Goal: Entertainment & Leisure: Consume media (video, audio)

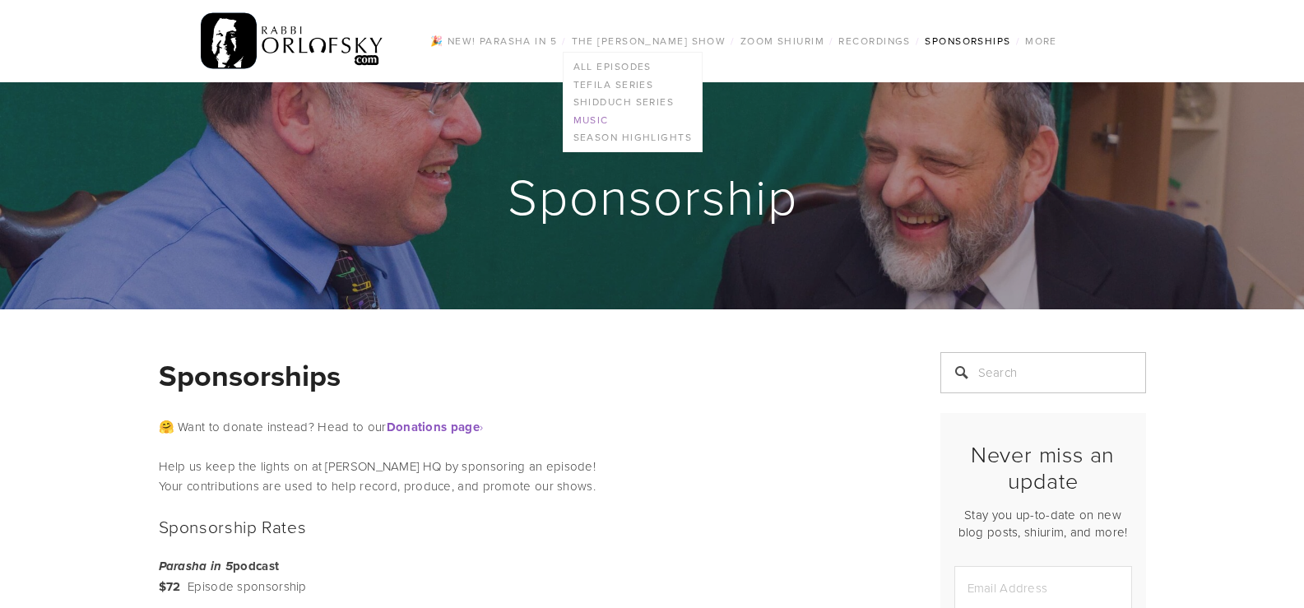
click at [599, 121] on link "Music" at bounding box center [632, 120] width 138 height 18
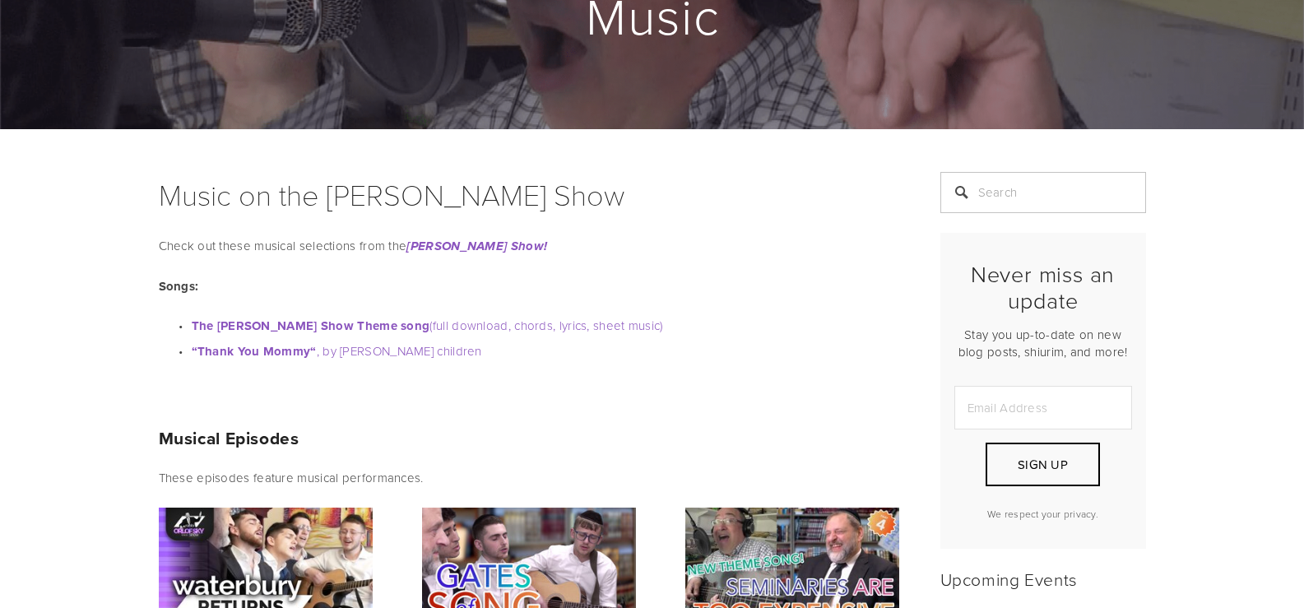
drag, startPoint x: 400, startPoint y: 131, endPoint x: 412, endPoint y: 189, distance: 59.7
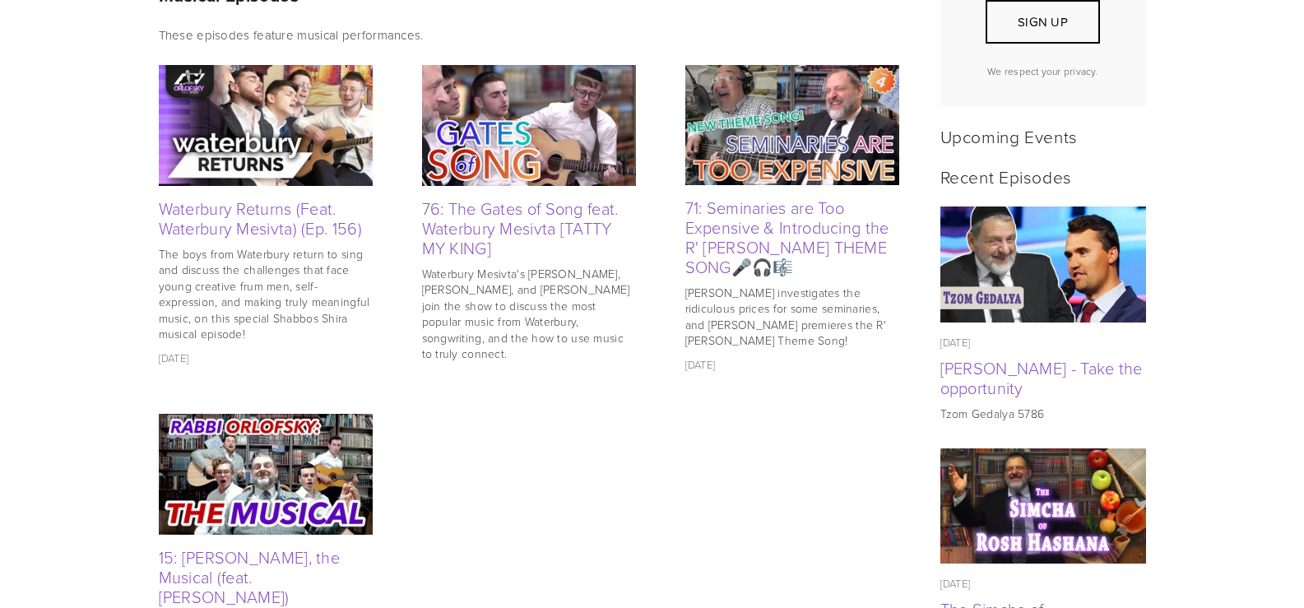
scroll to position [635, 0]
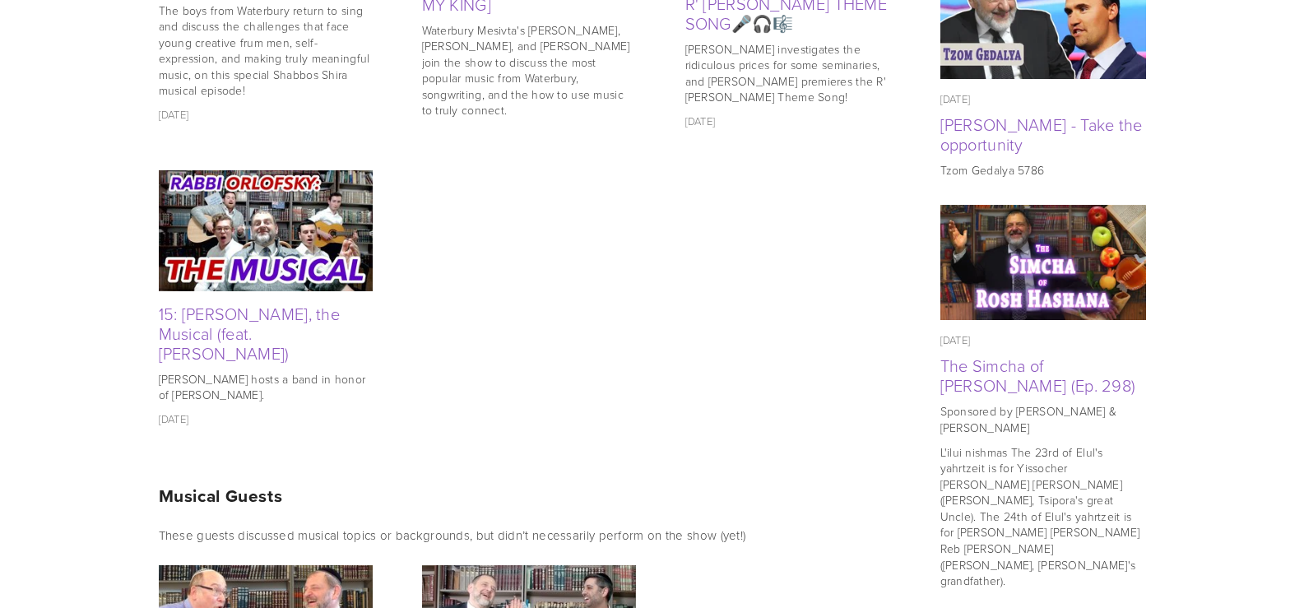
drag, startPoint x: 683, startPoint y: 429, endPoint x: 674, endPoint y: 470, distance: 42.7
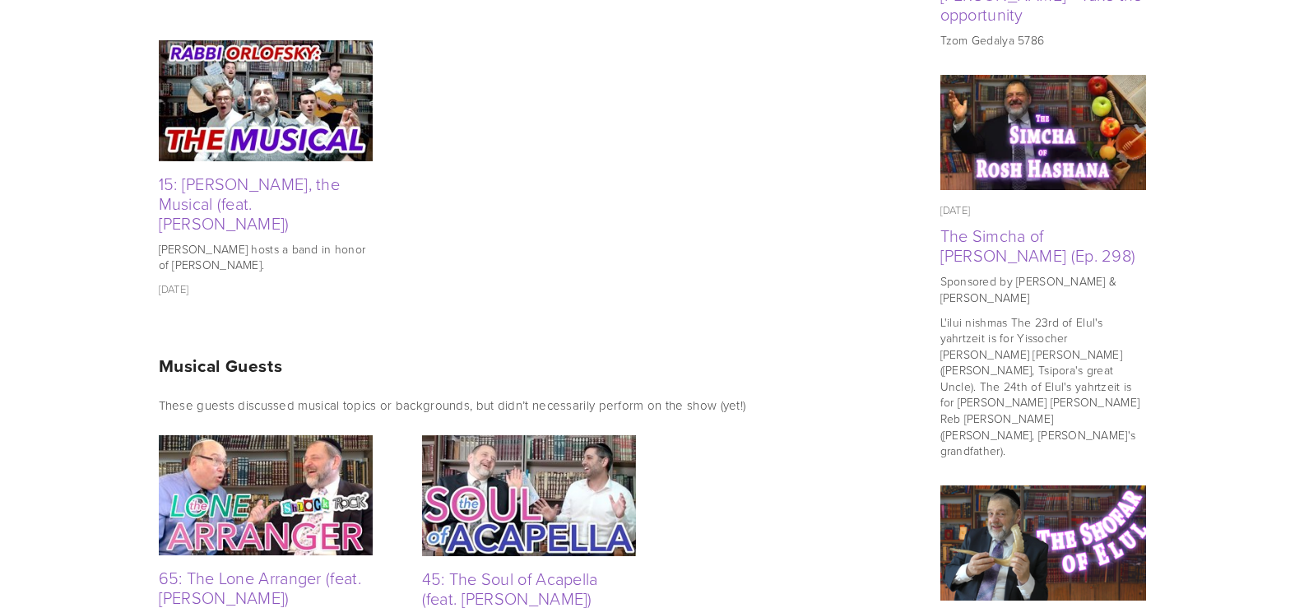
drag, startPoint x: 658, startPoint y: 406, endPoint x: 656, endPoint y: 482, distance: 76.5
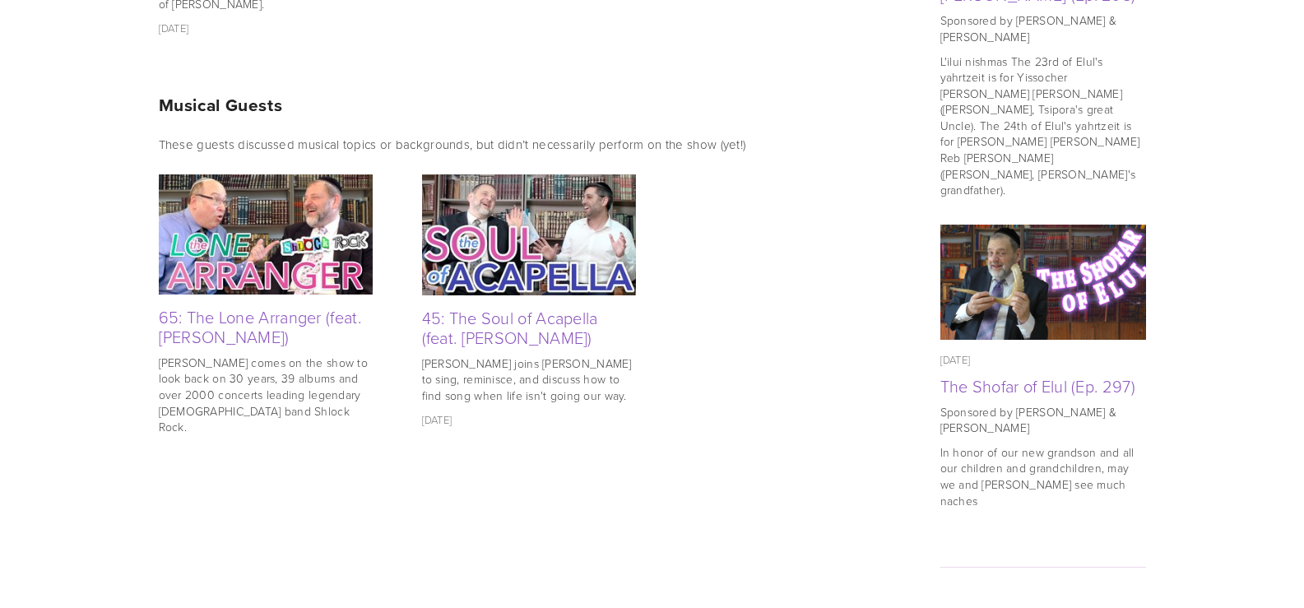
scroll to position [1295, 0]
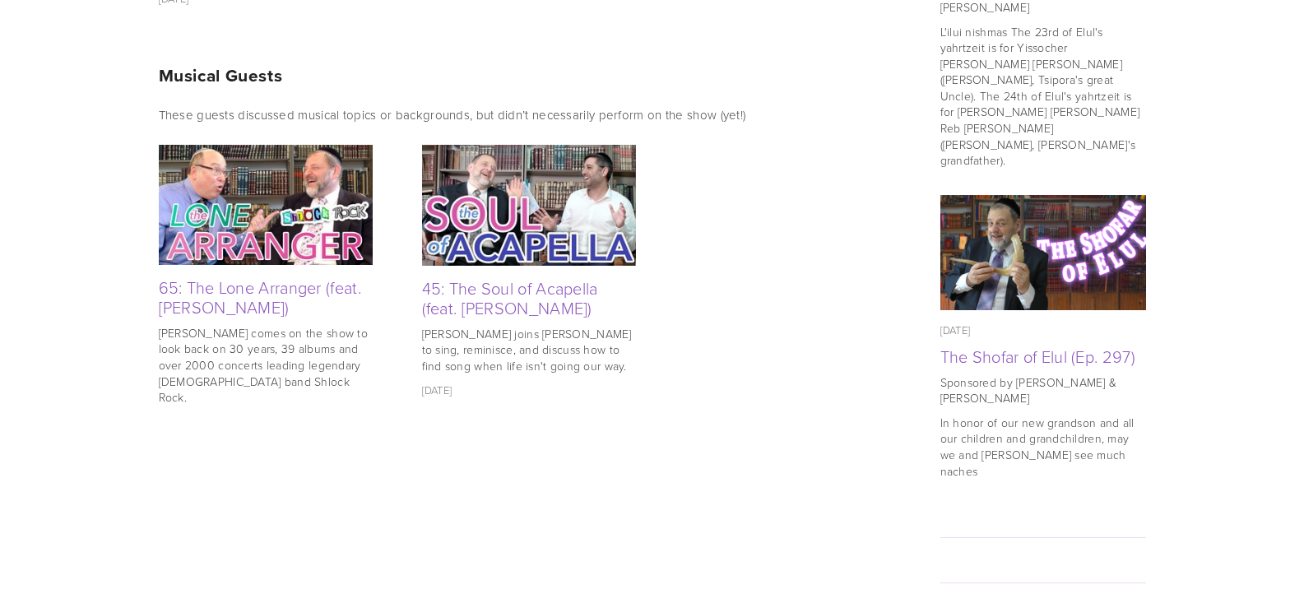
drag, startPoint x: 681, startPoint y: 147, endPoint x: 681, endPoint y: 205, distance: 57.6
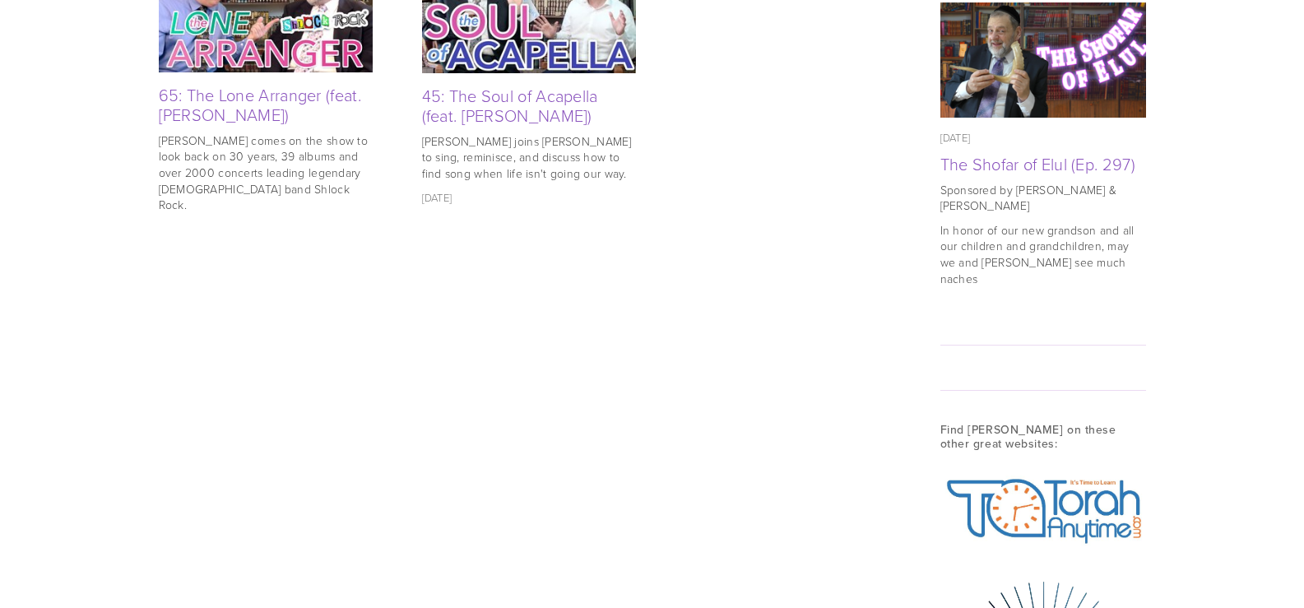
drag, startPoint x: 710, startPoint y: 302, endPoint x: 693, endPoint y: 415, distance: 113.9
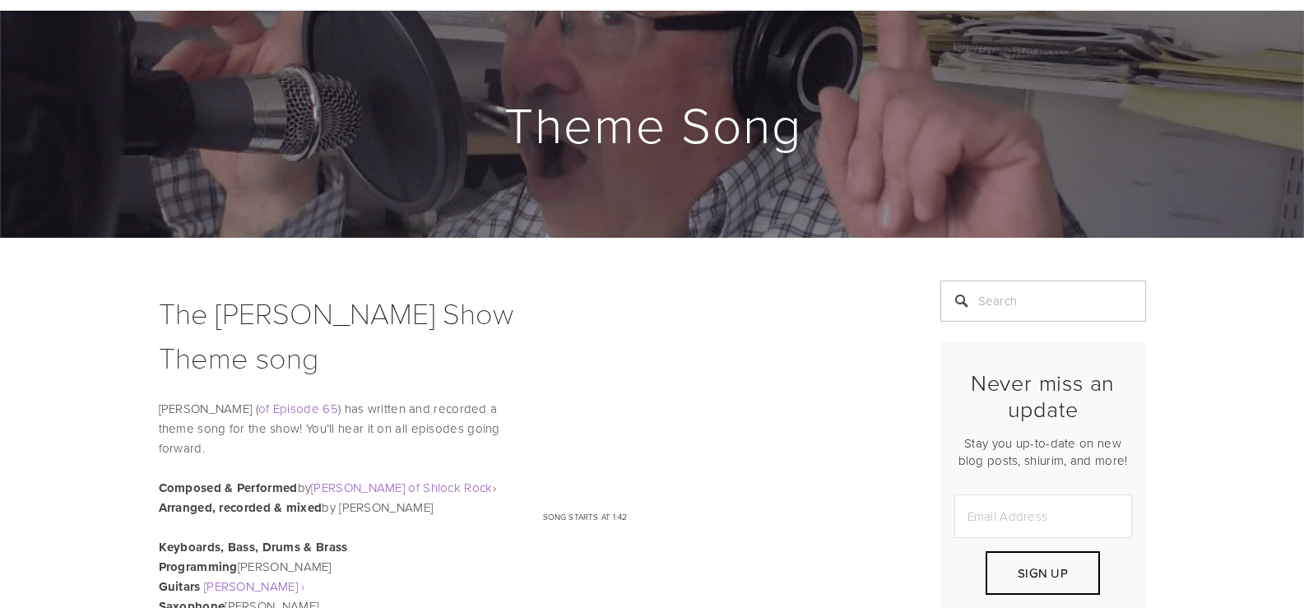
scroll to position [127, 0]
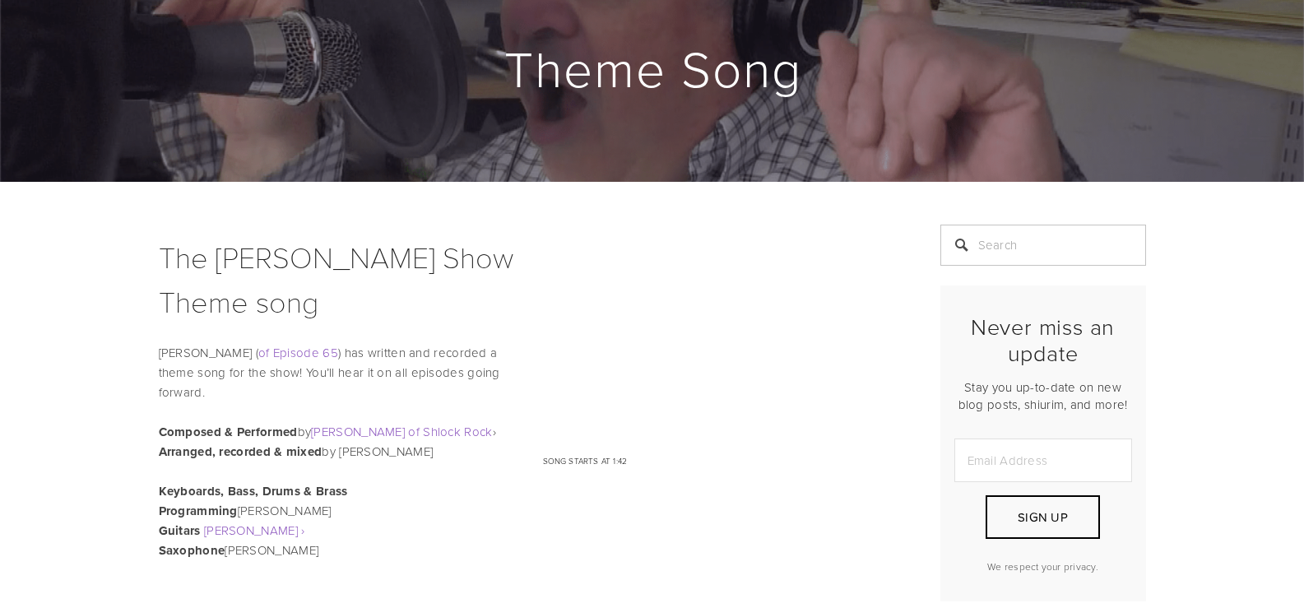
drag, startPoint x: 788, startPoint y: 147, endPoint x: 775, endPoint y: 227, distance: 80.9
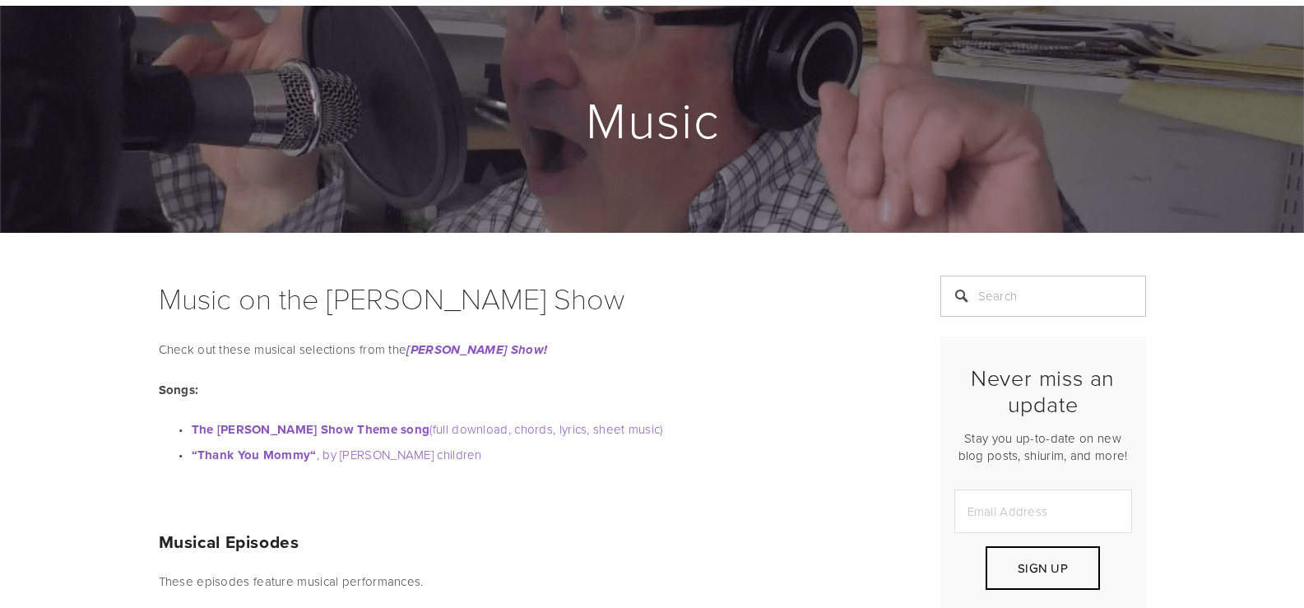
drag, startPoint x: 669, startPoint y: 215, endPoint x: 657, endPoint y: 260, distance: 46.7
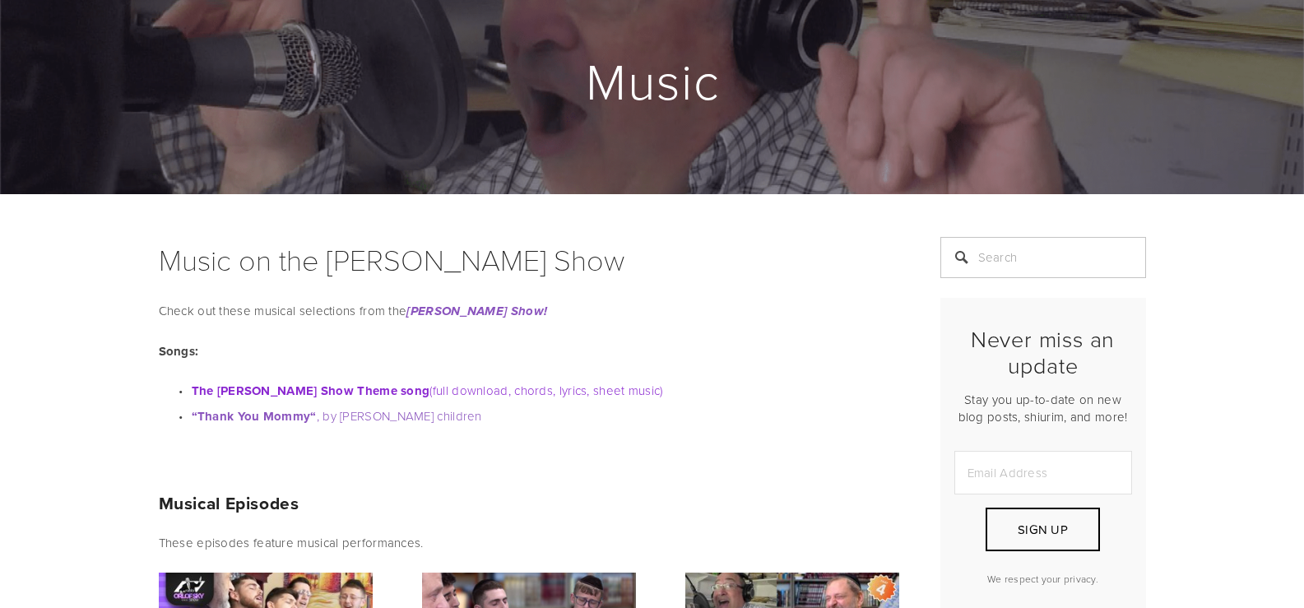
click at [382, 392] on strong "The [PERSON_NAME] Show Theme song" at bounding box center [311, 391] width 239 height 18
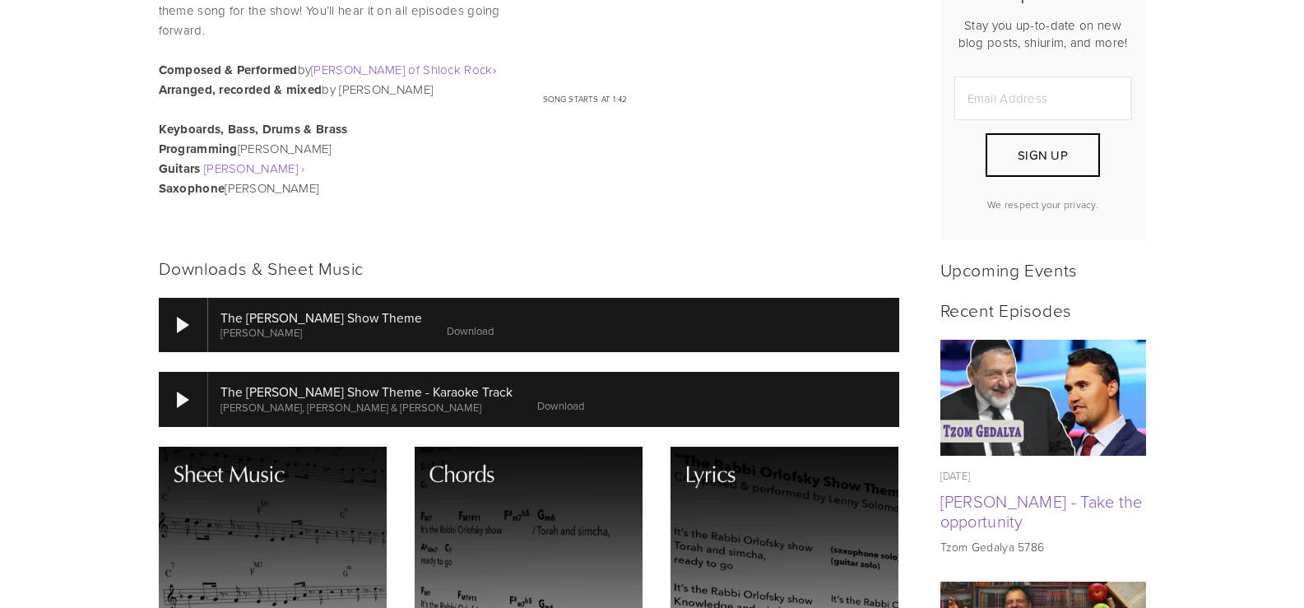
scroll to position [672, 0]
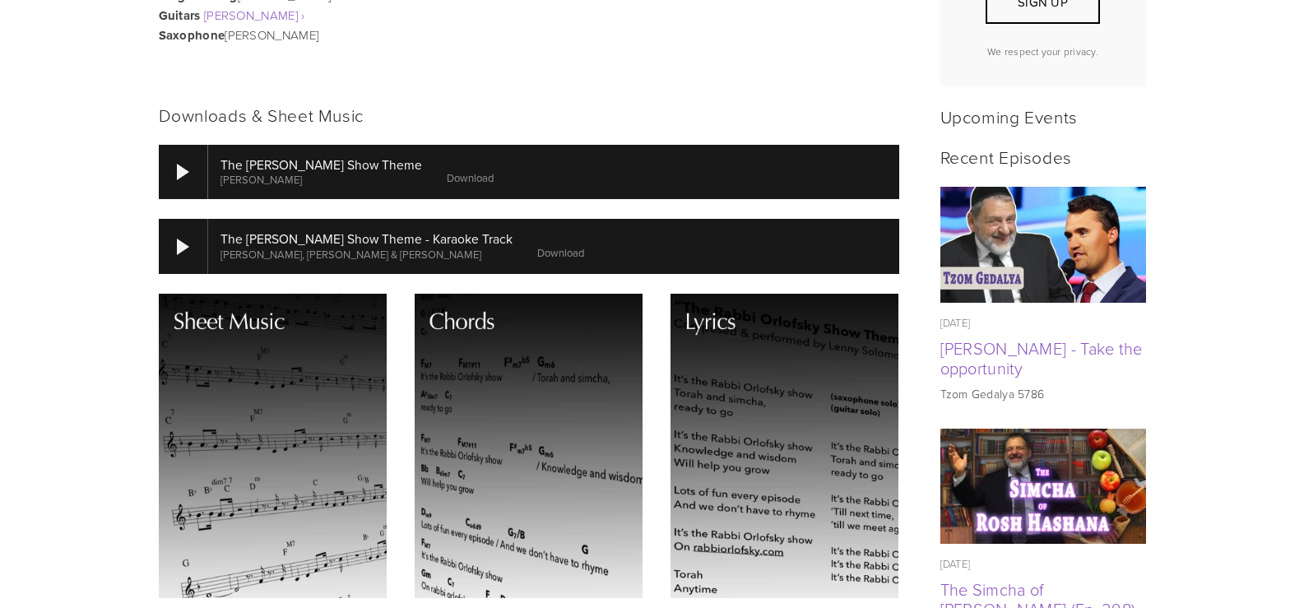
drag, startPoint x: 560, startPoint y: 178, endPoint x: 526, endPoint y: 253, distance: 81.3
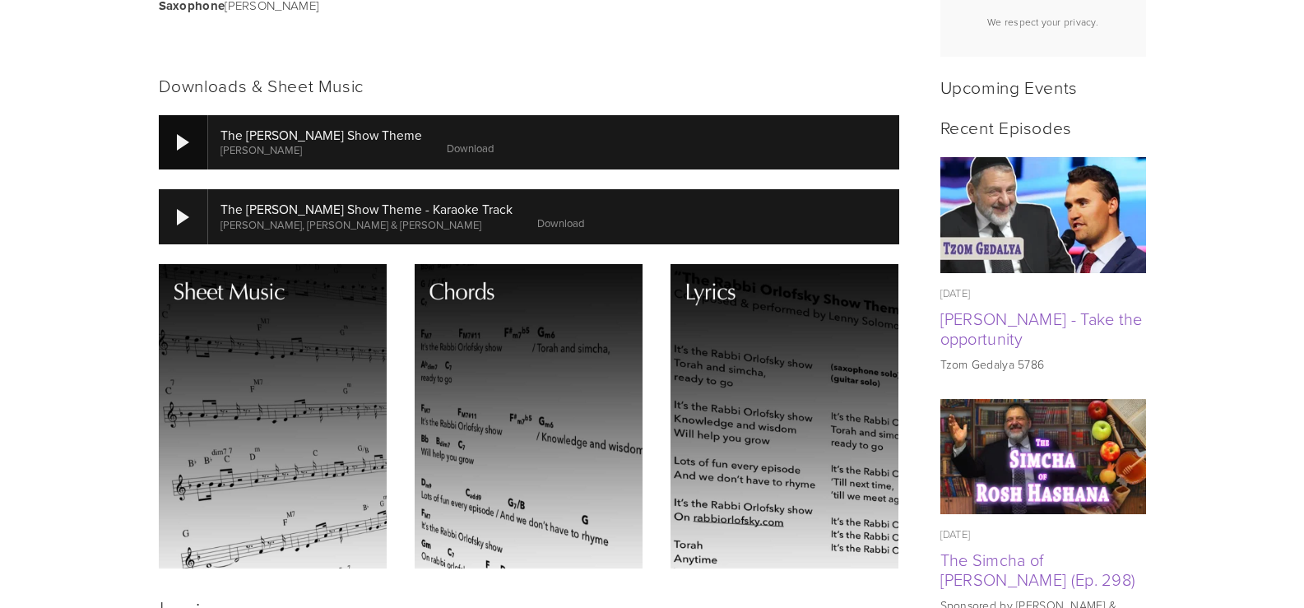
click at [178, 137] on div at bounding box center [183, 142] width 12 height 16
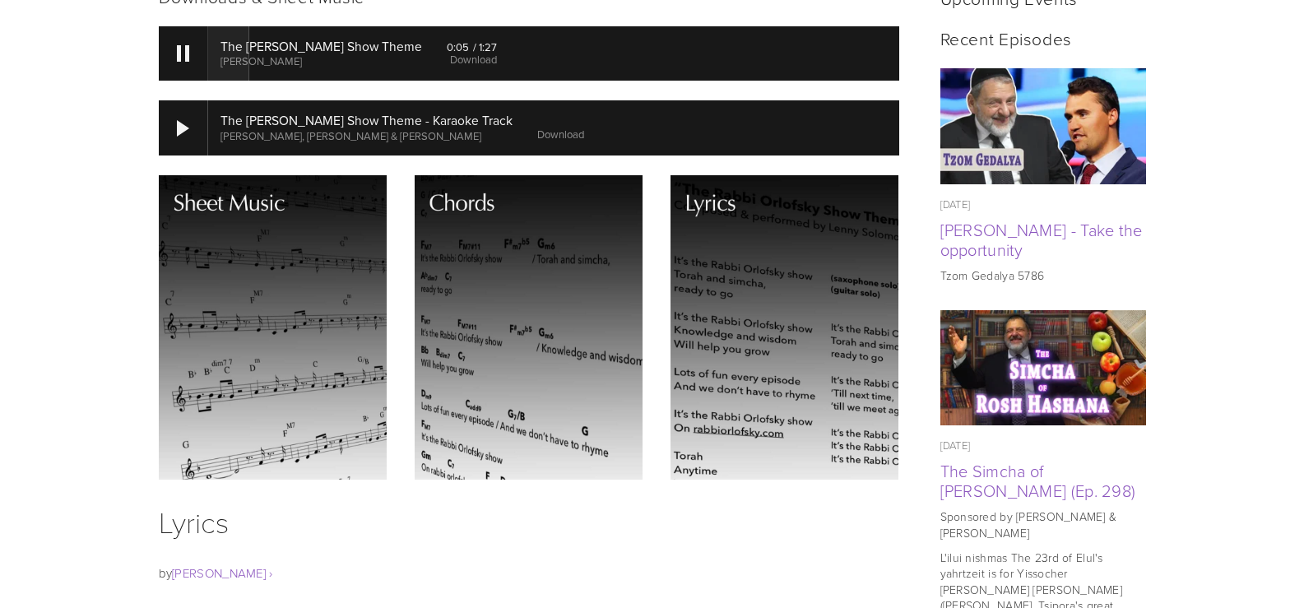
drag, startPoint x: 605, startPoint y: 64, endPoint x: 607, endPoint y: 90, distance: 25.6
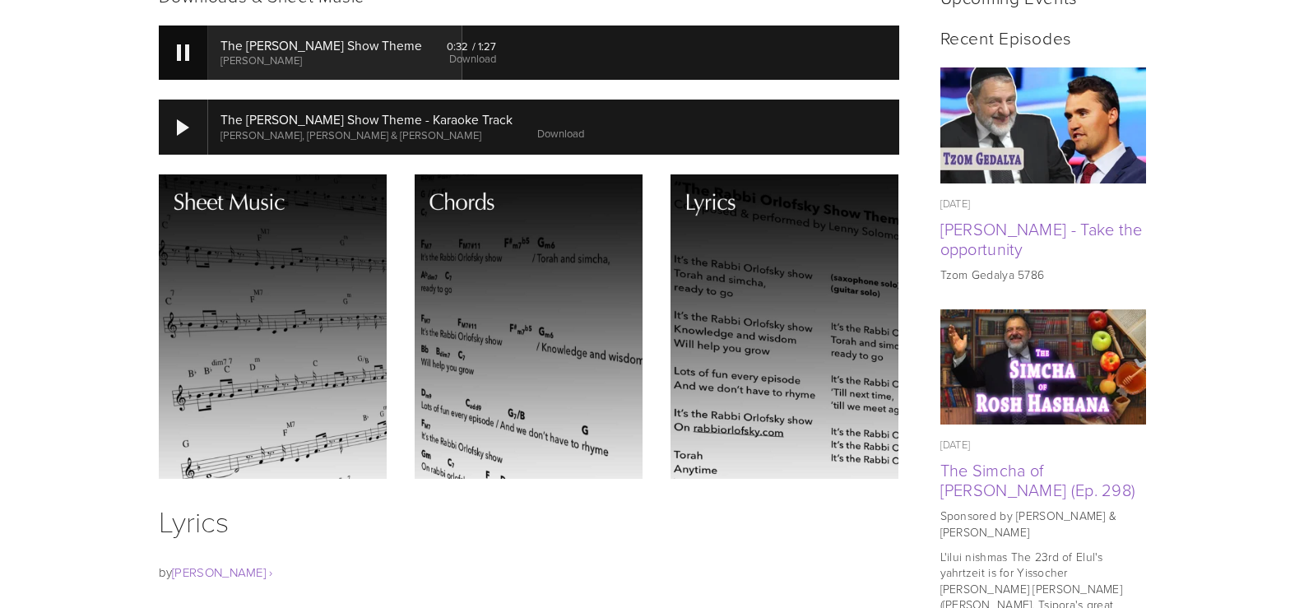
click at [179, 63] on div at bounding box center [183, 52] width 49 height 54
